Goal: Task Accomplishment & Management: Use online tool/utility

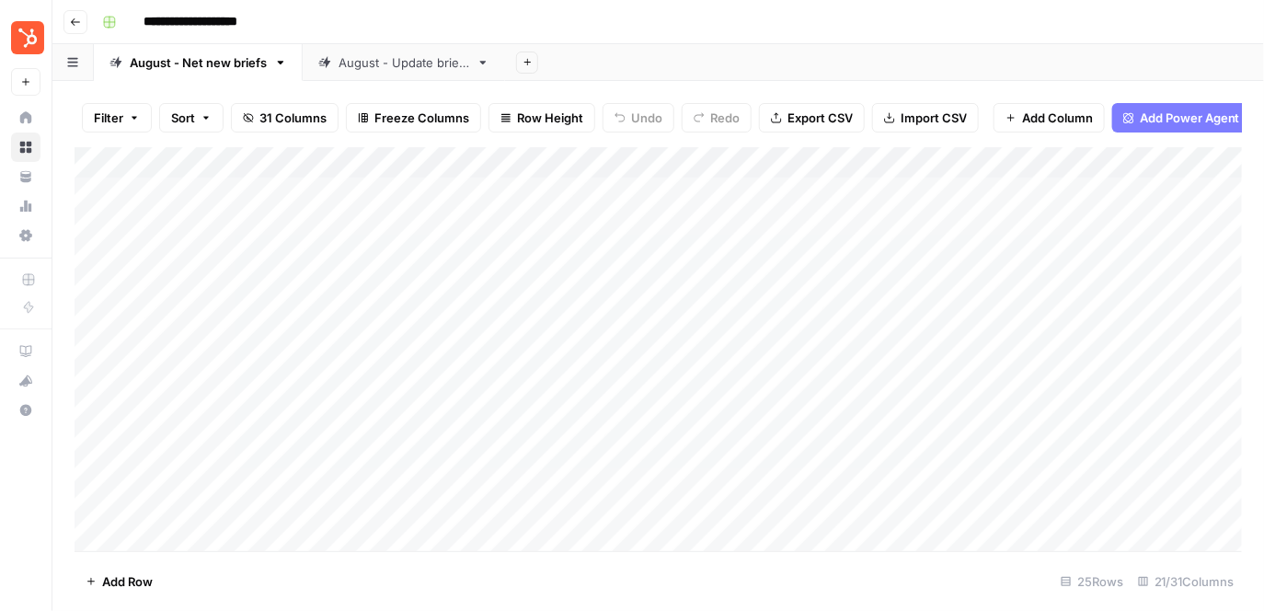
click at [212, 63] on div "August - Net new briefs" at bounding box center [198, 62] width 137 height 18
click at [173, 69] on input "**********" at bounding box center [200, 63] width 140 height 24
drag, startPoint x: 226, startPoint y: 59, endPoint x: 308, endPoint y: 59, distance: 81.9
click at [308, 59] on link "**********" at bounding box center [217, 62] width 247 height 37
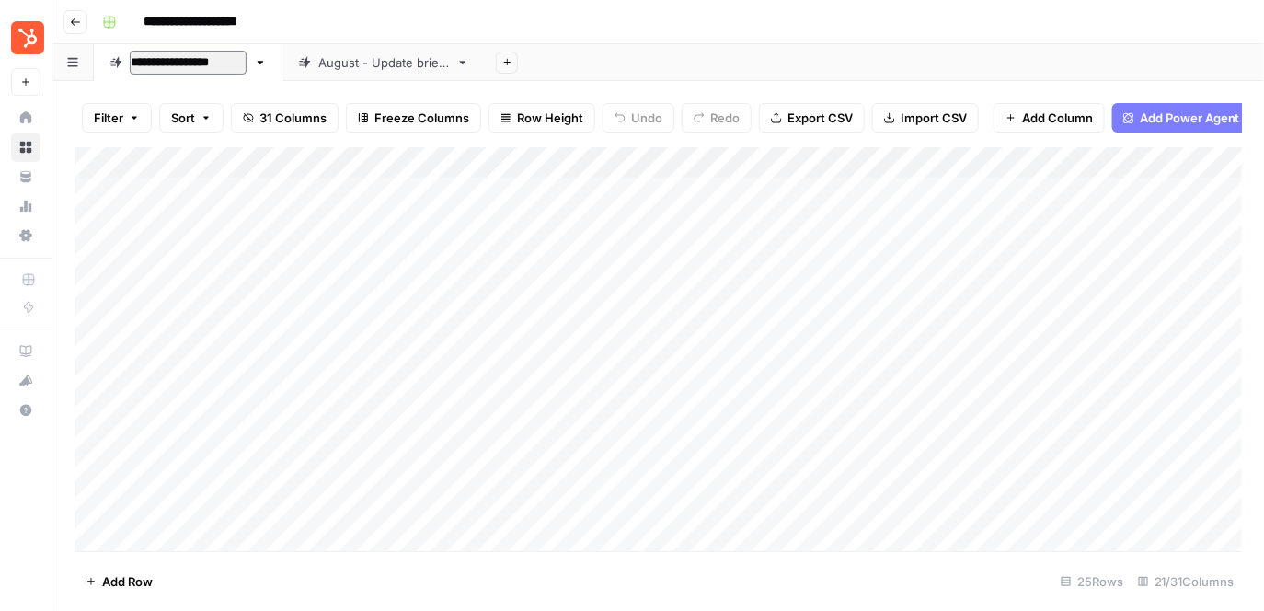
type input "**********"
click at [337, 63] on div "August - Update briefs" at bounding box center [387, 62] width 131 height 18
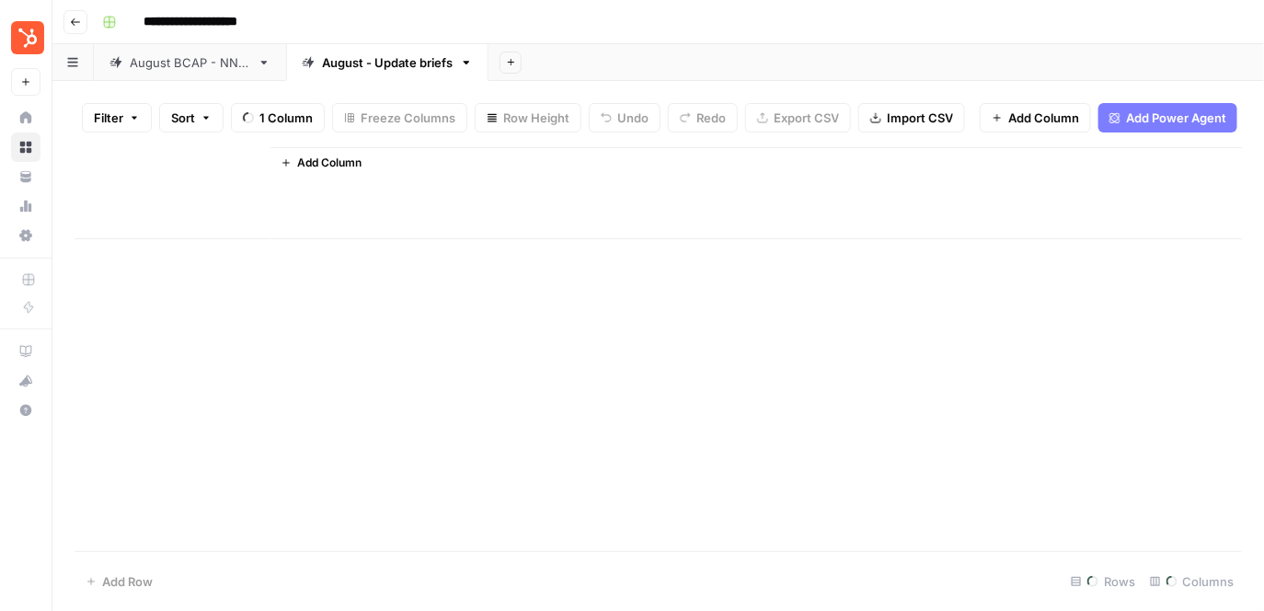
click at [337, 63] on div "August - Update briefs" at bounding box center [387, 62] width 131 height 18
click at [371, 63] on input "**********" at bounding box center [388, 63] width 133 height 24
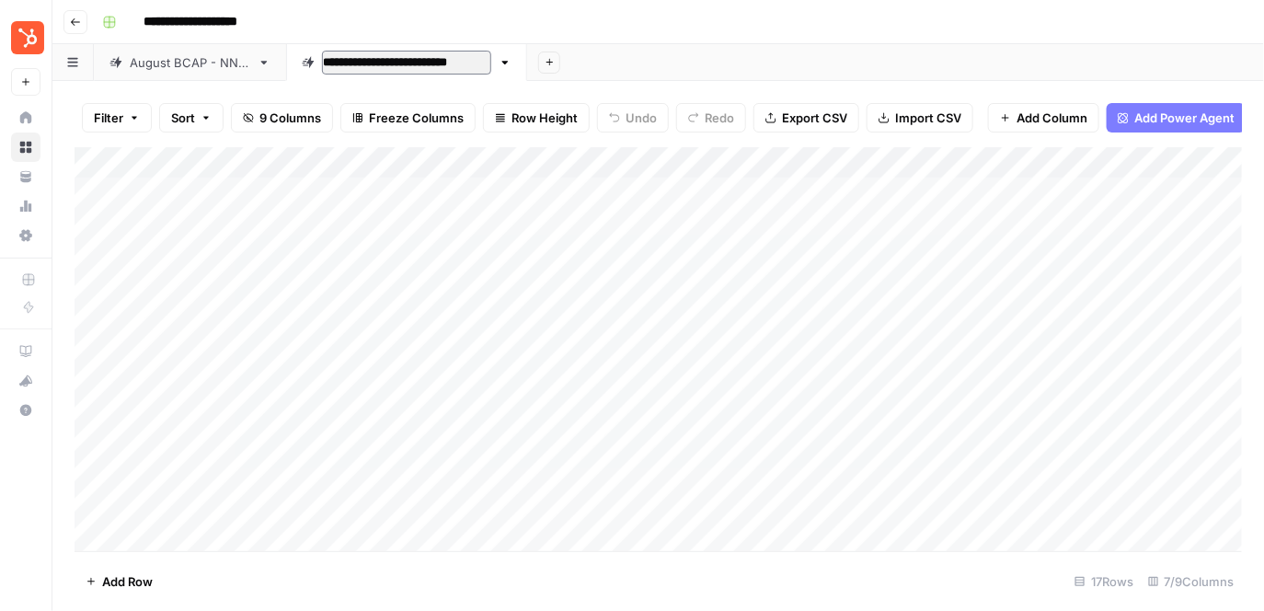
click at [470, 60] on input "**********" at bounding box center [406, 63] width 169 height 24
type input "**********"
click at [194, 192] on div "Add Column" at bounding box center [659, 349] width 1168 height 405
click at [233, 221] on div "Add Column" at bounding box center [659, 349] width 1168 height 405
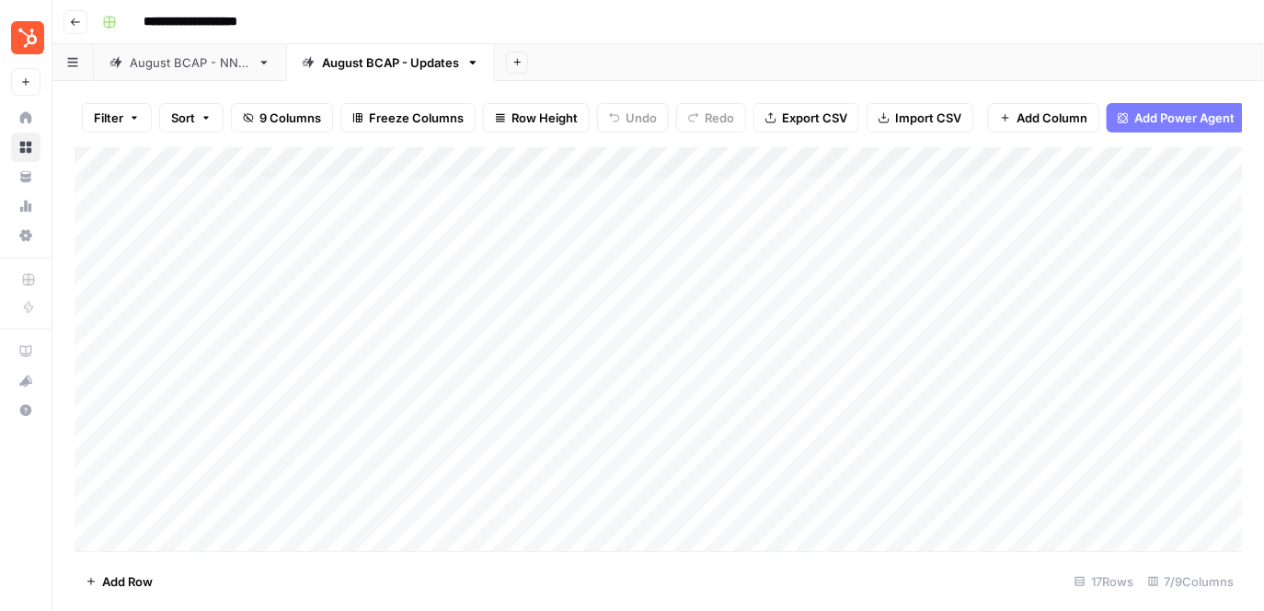
click at [222, 63] on div "August BCAP - NNPs" at bounding box center [190, 62] width 120 height 18
click at [256, 159] on div "Add Column" at bounding box center [659, 349] width 1168 height 405
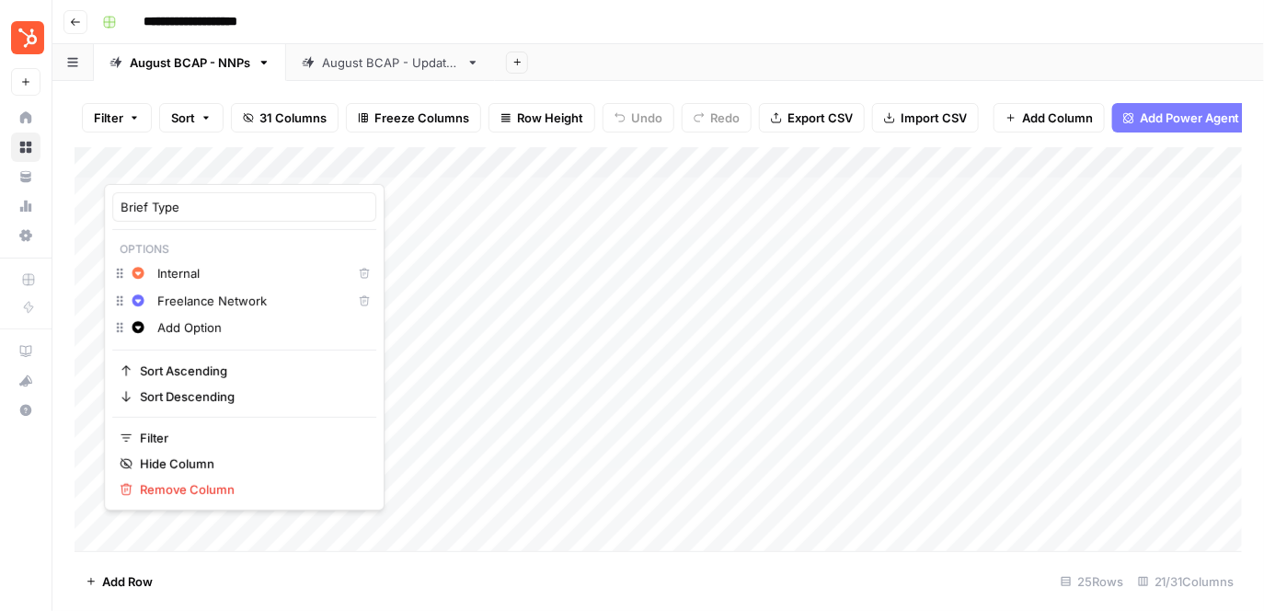
click at [209, 160] on div at bounding box center [187, 165] width 166 height 37
click at [350, 64] on div "August BCAP - Updates" at bounding box center [390, 62] width 137 height 18
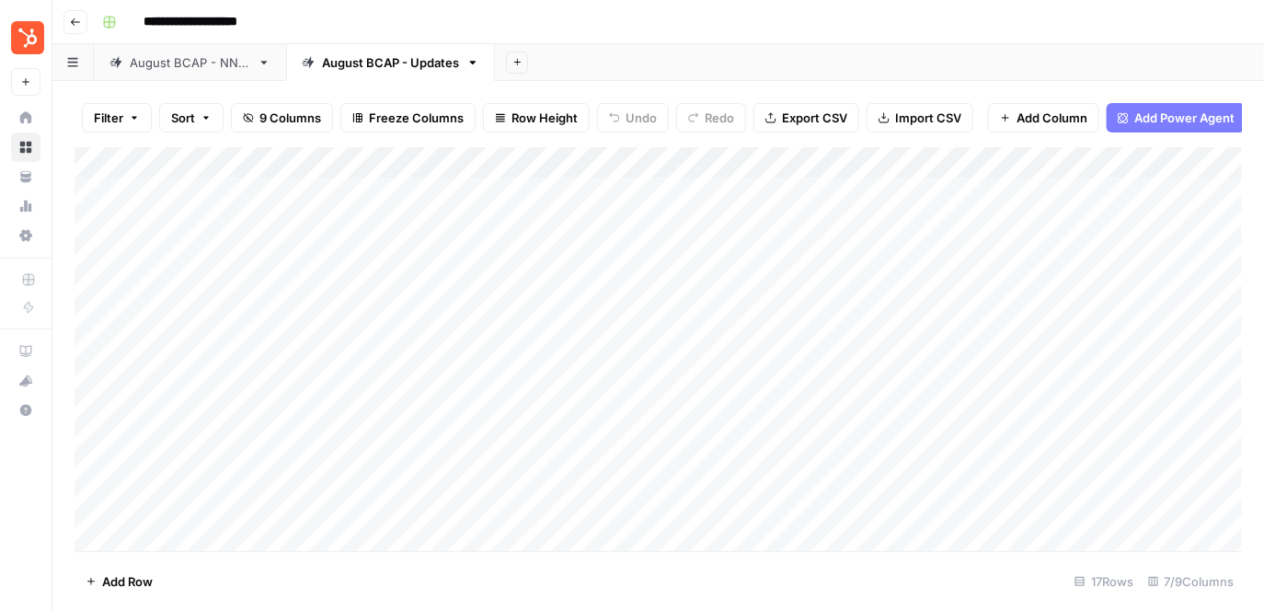
click at [232, 191] on div "Add Column" at bounding box center [659, 349] width 1168 height 405
click at [229, 224] on div "Add Column" at bounding box center [659, 349] width 1168 height 405
click at [257, 159] on div "Add Column" at bounding box center [659, 349] width 1168 height 405
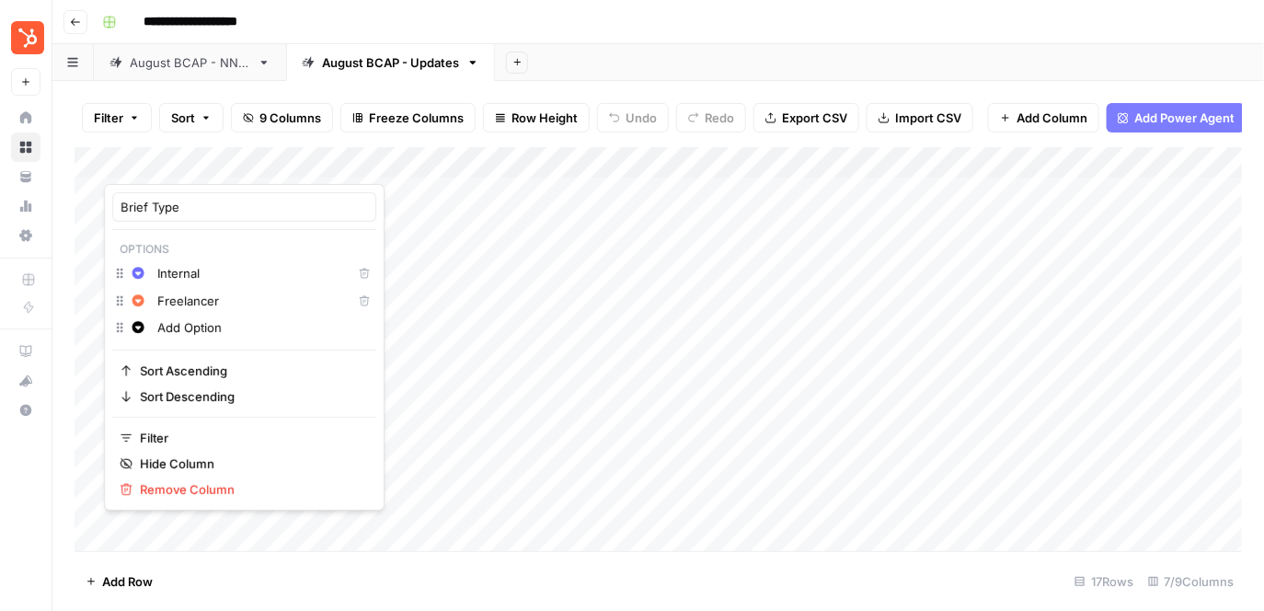
click at [213, 304] on input "Freelancer" at bounding box center [250, 301] width 187 height 18
click at [220, 300] on input "Freelancer" at bounding box center [250, 301] width 187 height 18
type input "Freelance Network"
click at [220, 279] on input "Internal" at bounding box center [250, 273] width 187 height 18
click at [234, 196] on div "Brief Type" at bounding box center [244, 206] width 264 height 29
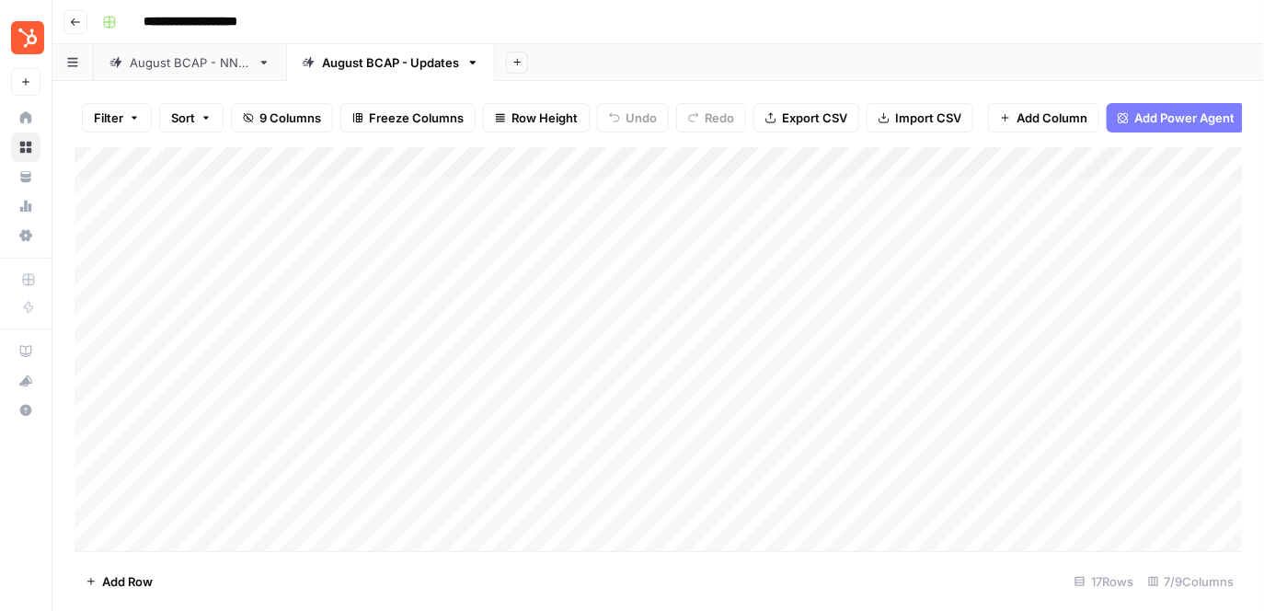
scroll to position [0, 123]
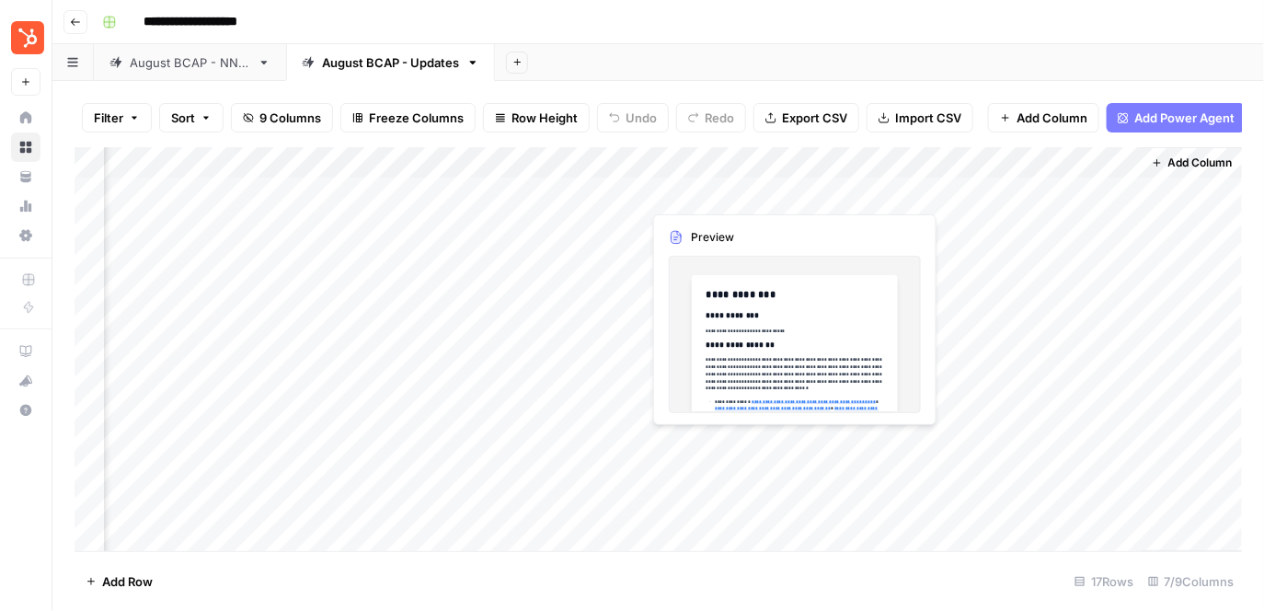
click at [705, 201] on div "Add Column" at bounding box center [659, 349] width 1168 height 405
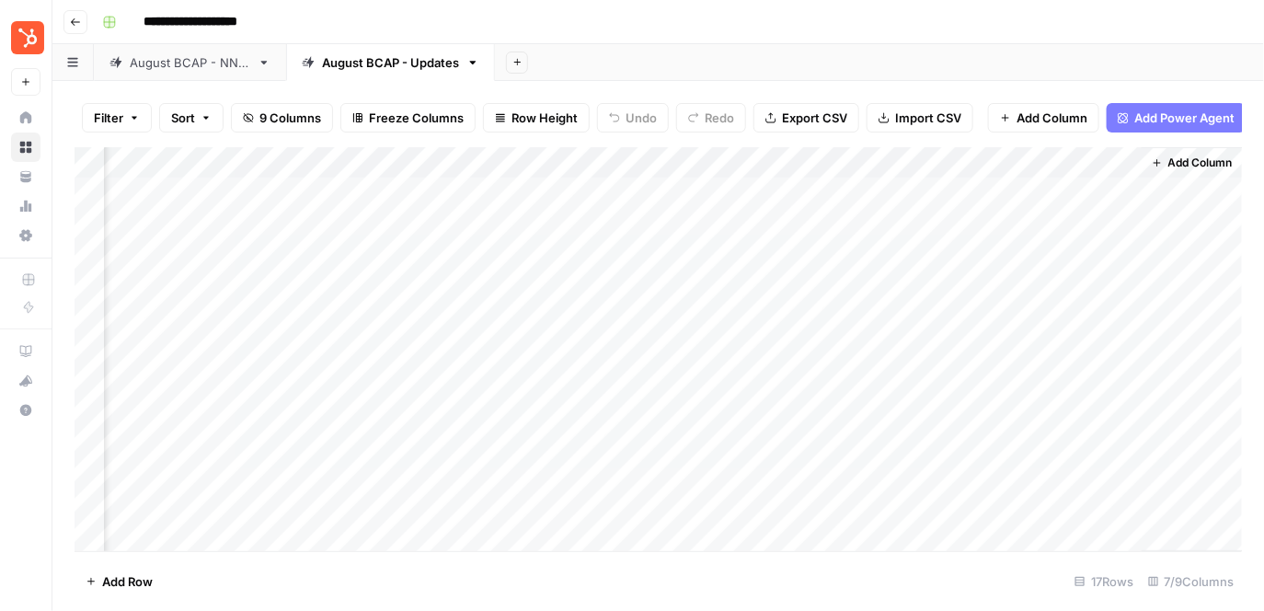
click at [221, 65] on div "August BCAP - NNPs" at bounding box center [190, 62] width 120 height 18
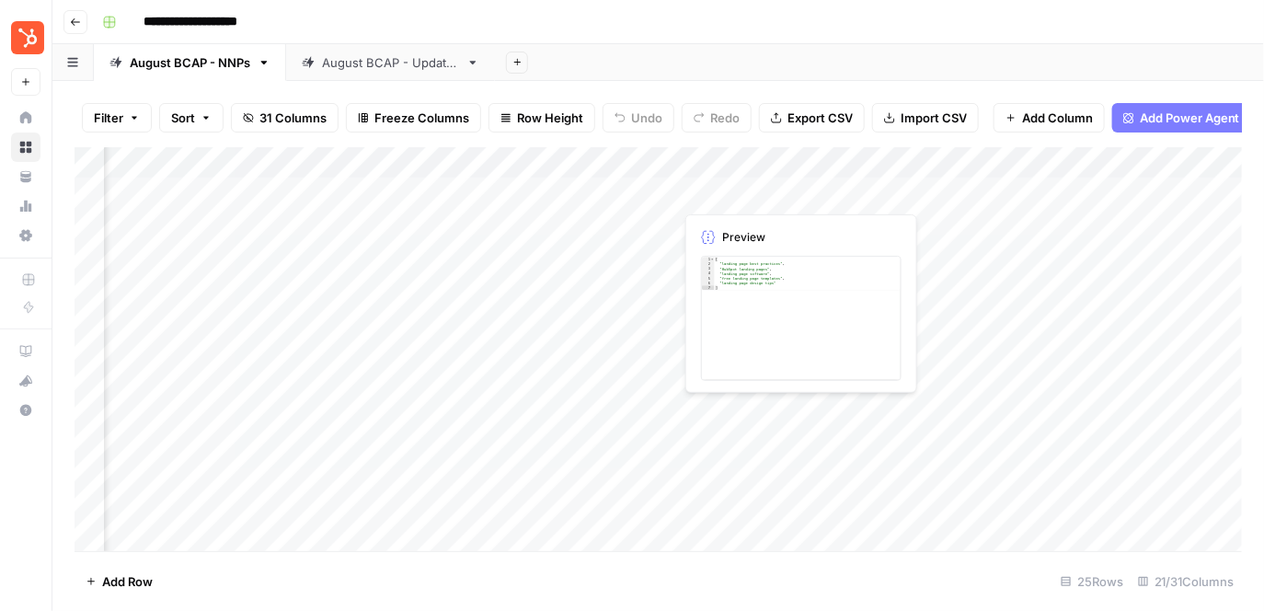
scroll to position [0, 1255]
click at [905, 193] on div "Add Column" at bounding box center [659, 349] width 1168 height 405
click at [1116, 189] on div "Add Column" at bounding box center [659, 349] width 1168 height 405
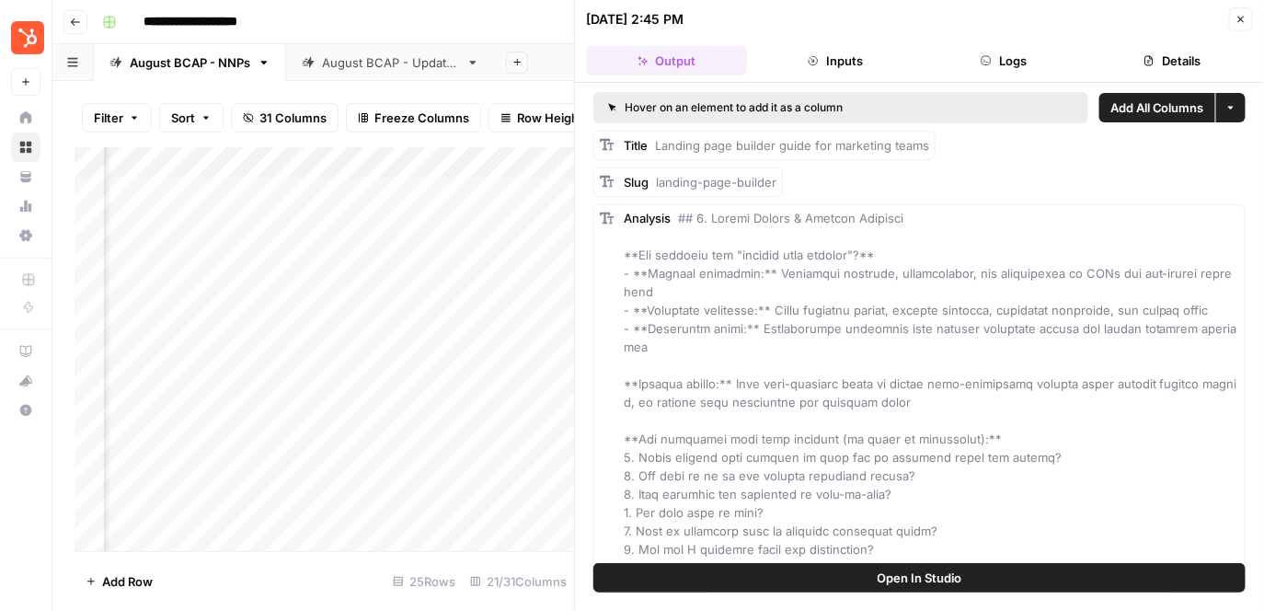
click at [494, 393] on div "Add Column" at bounding box center [325, 349] width 500 height 405
click at [1244, 17] on icon "button" at bounding box center [1240, 19] width 11 height 11
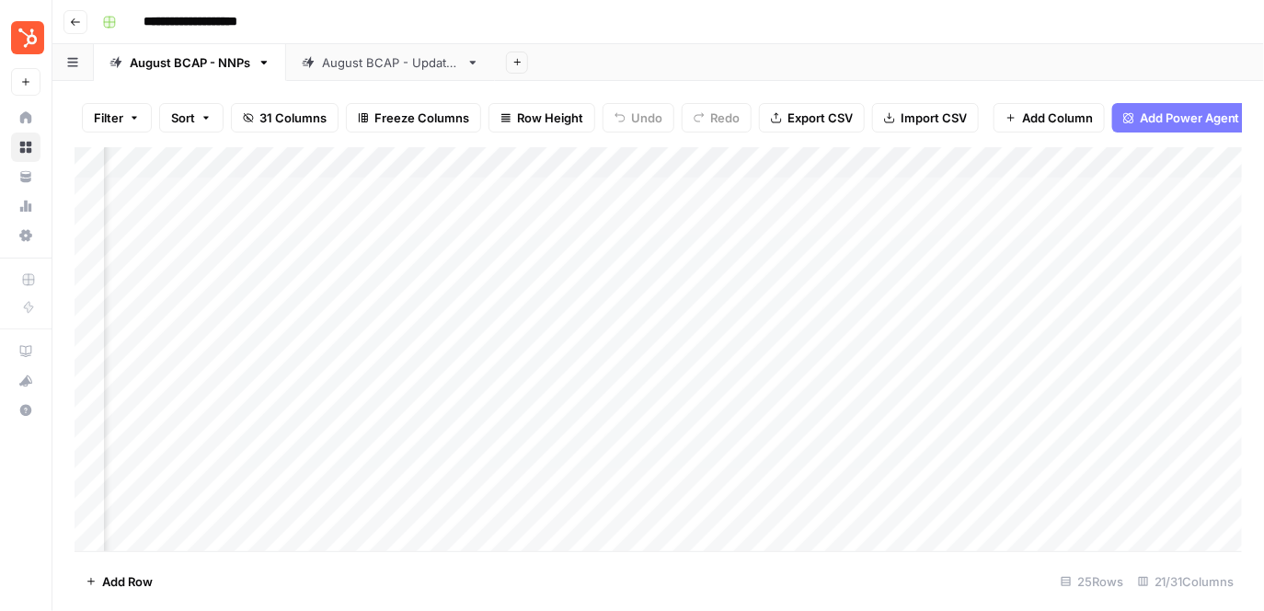
scroll to position [0, 2552]
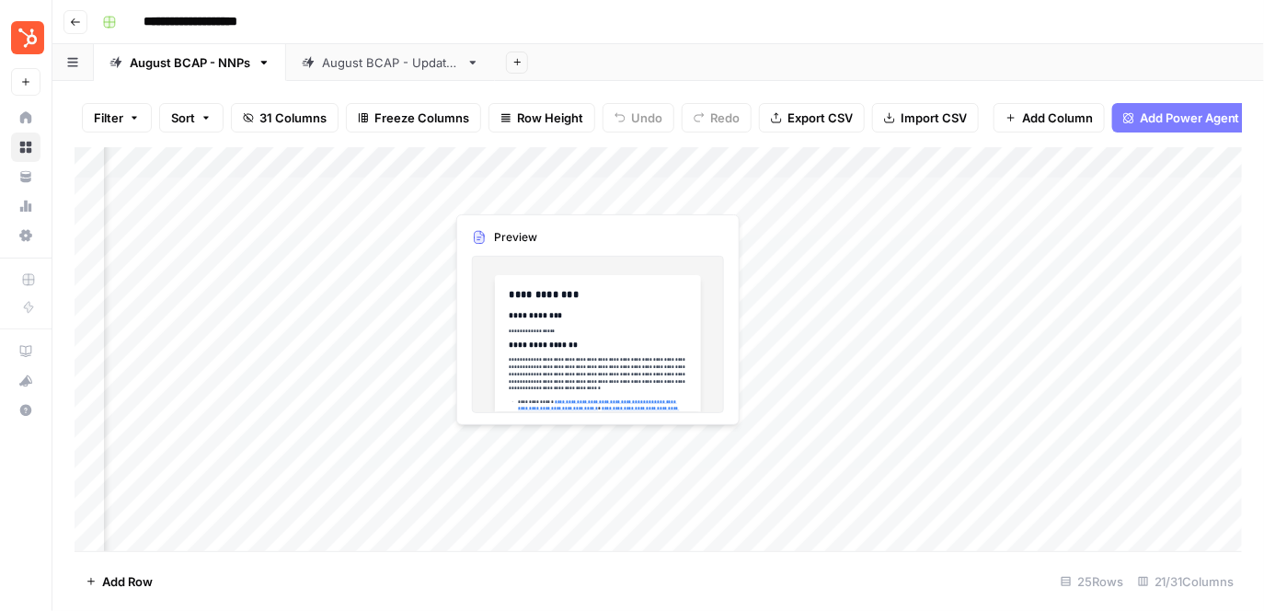
click at [533, 193] on div "Add Column" at bounding box center [659, 349] width 1168 height 405
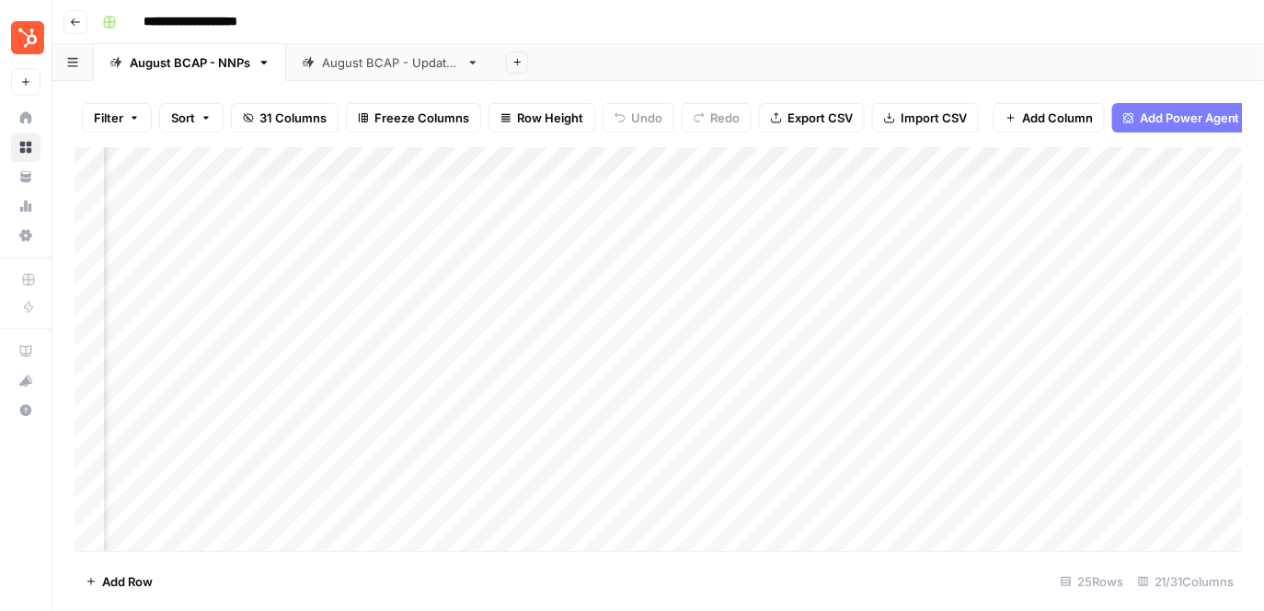
click at [522, 193] on div "Add Column" at bounding box center [659, 349] width 1168 height 405
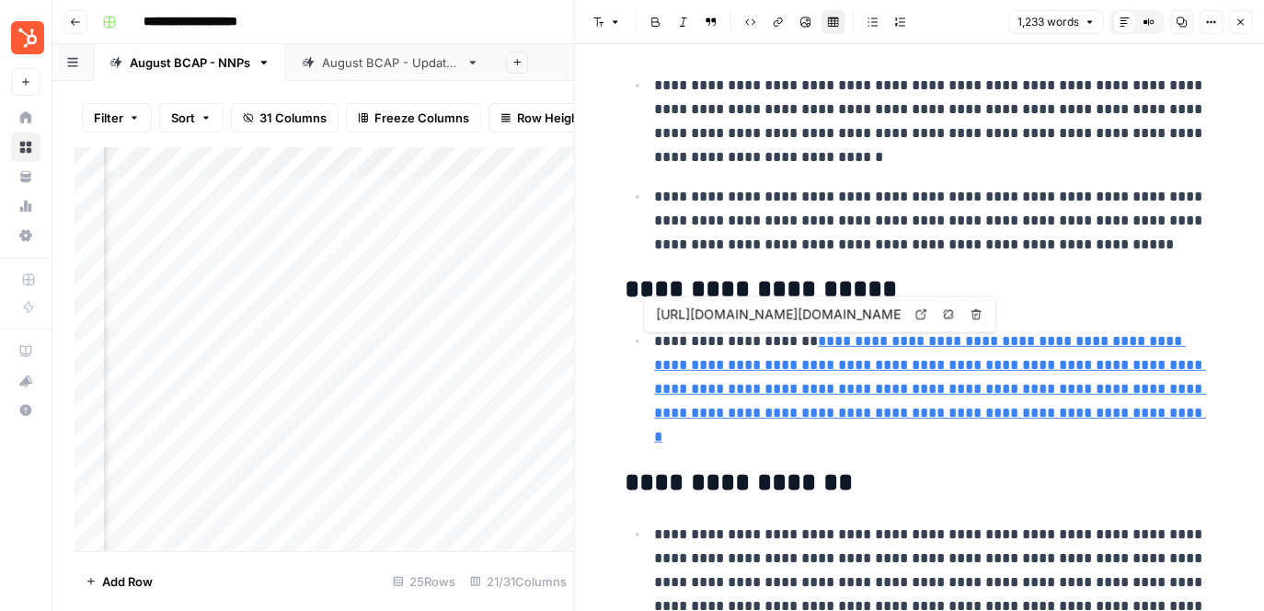
scroll to position [644, 0]
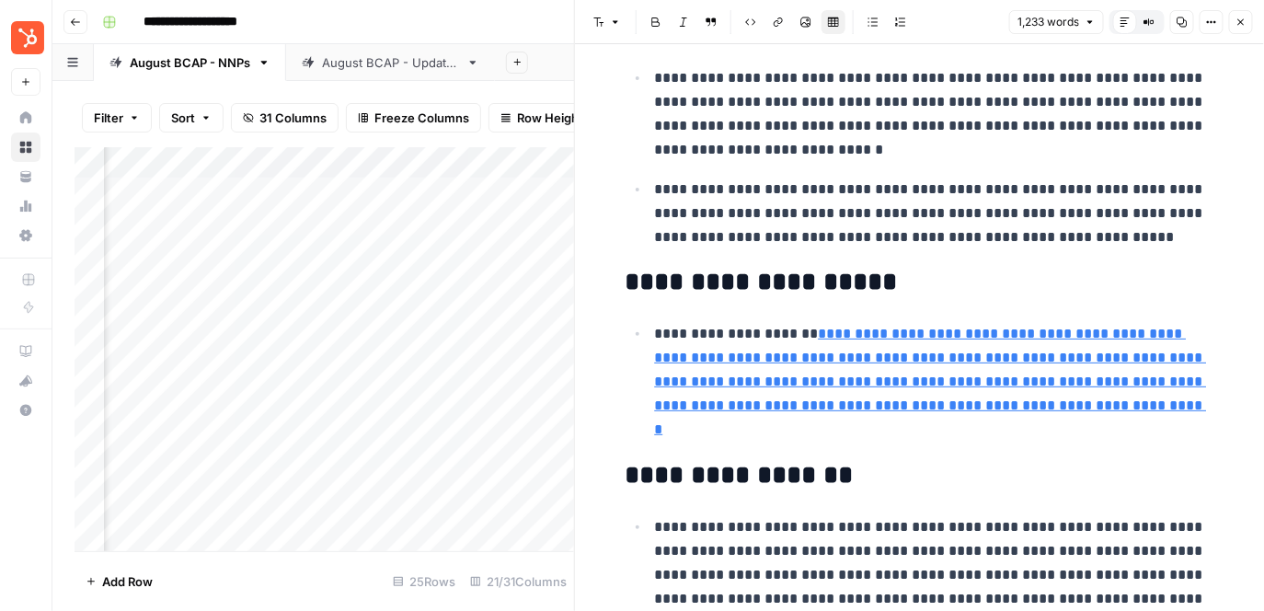
click at [1245, 17] on icon "button" at bounding box center [1240, 22] width 11 height 11
